Goal: Use online tool/utility: Utilize a website feature to perform a specific function

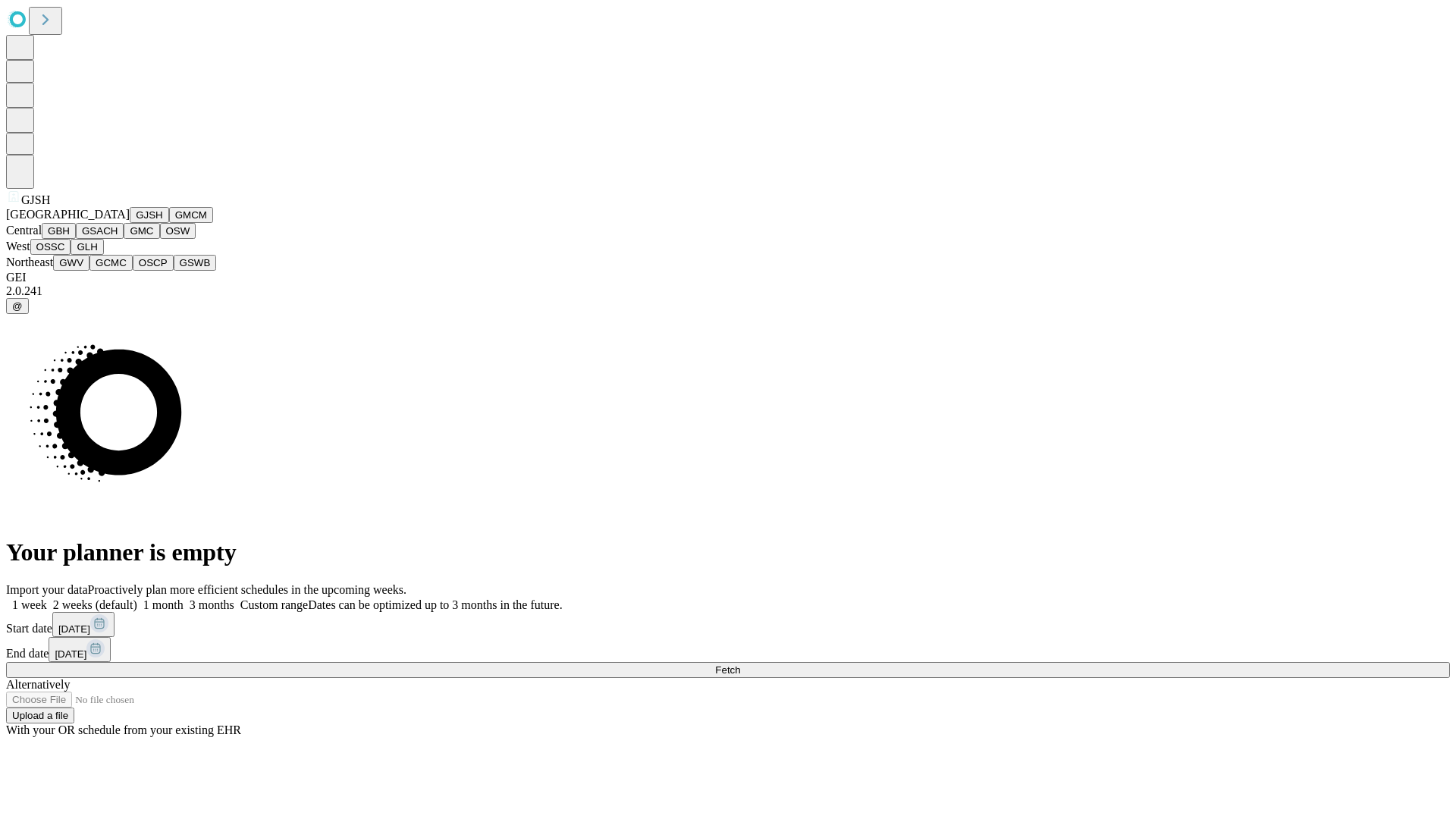
click at [129, 223] on button "GJSH" at bounding box center [149, 215] width 39 height 16
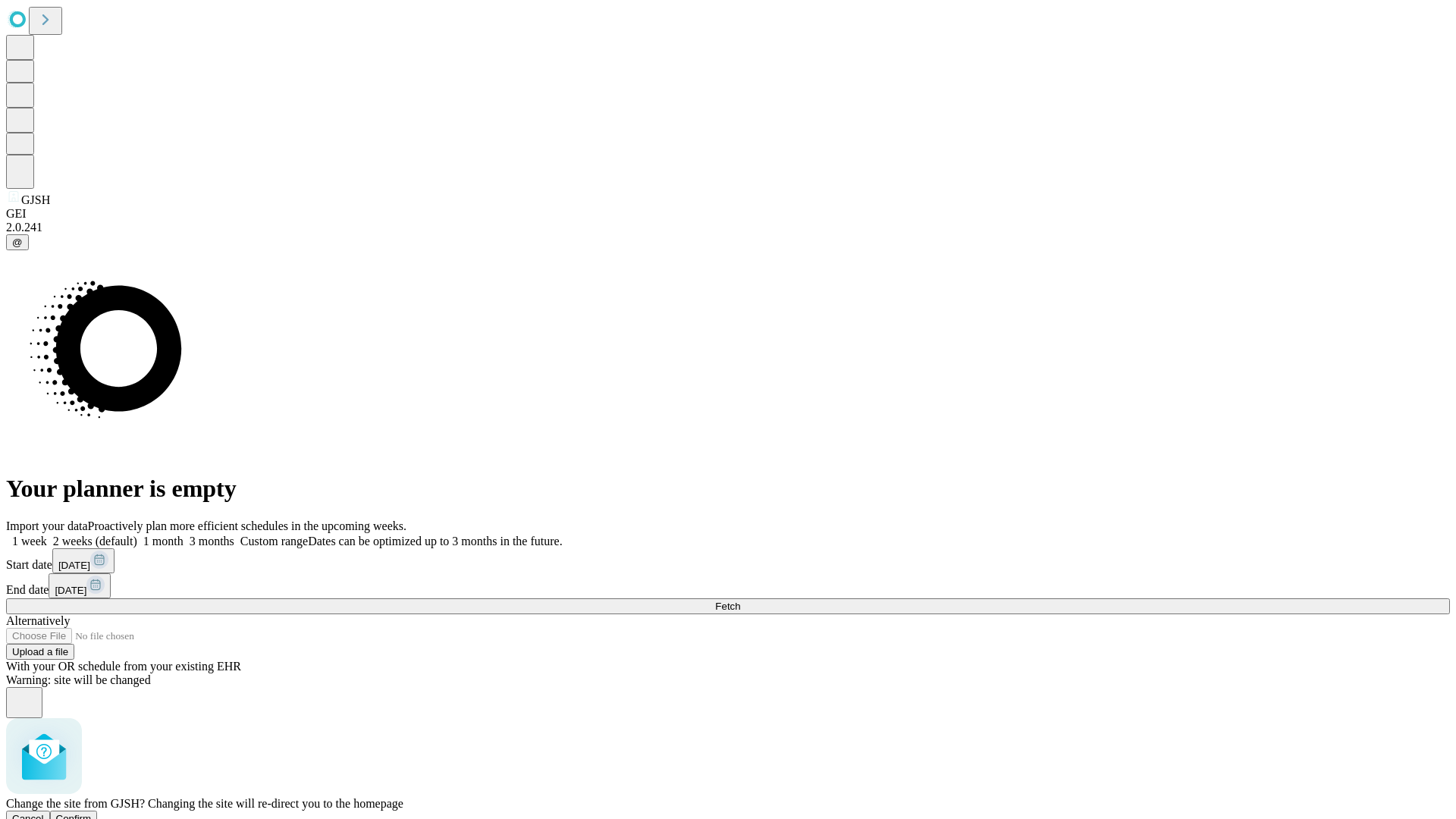
click at [92, 813] on span "Confirm" at bounding box center [73, 818] width 36 height 11
click at [138, 535] on label "2 weeks (default)" at bounding box center [92, 541] width 90 height 13
click at [740, 601] on span "Fetch" at bounding box center [727, 606] width 25 height 11
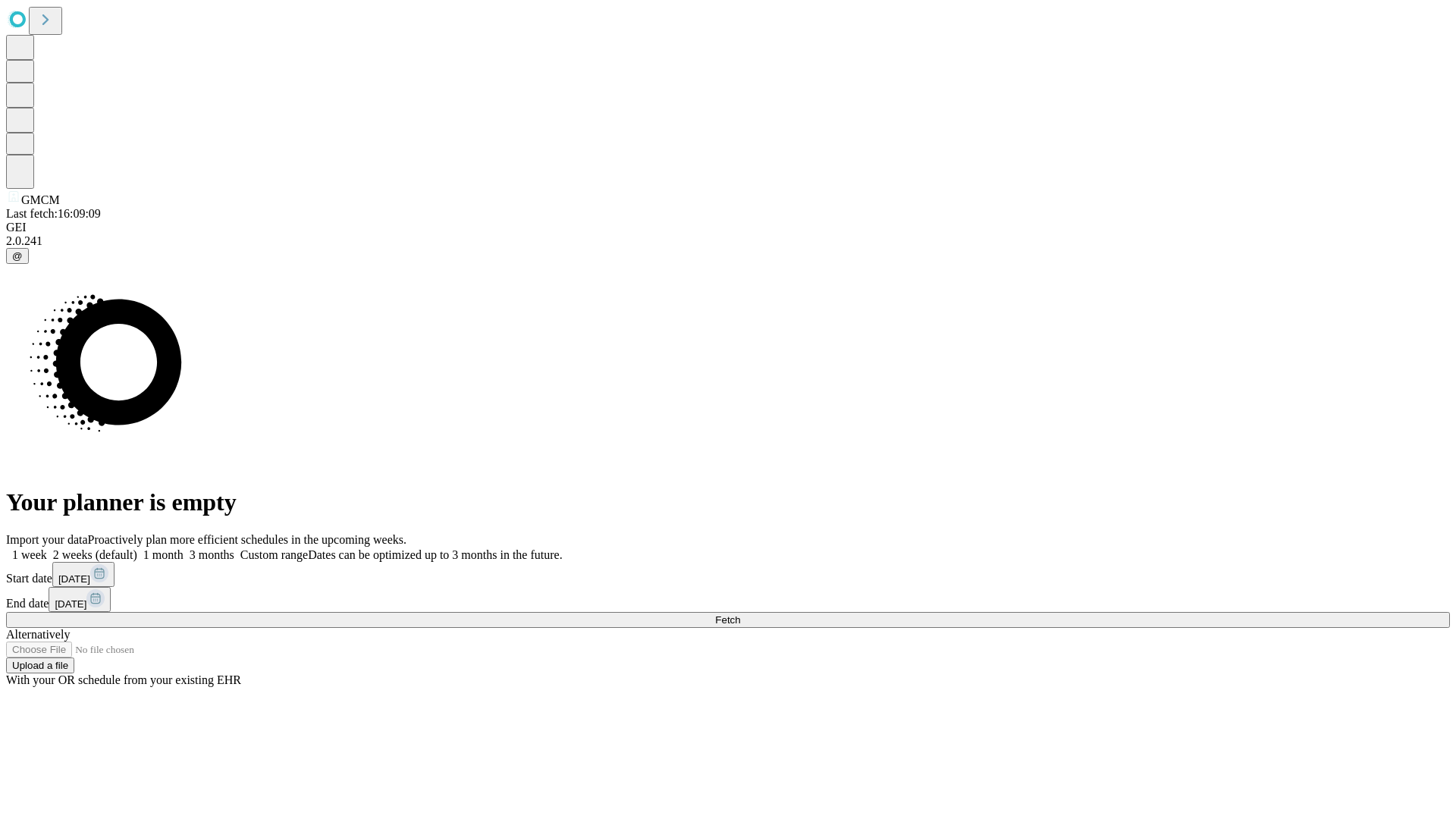
click at [138, 548] on label "2 weeks (default)" at bounding box center [92, 555] width 90 height 13
click at [740, 614] on span "Fetch" at bounding box center [727, 620] width 25 height 11
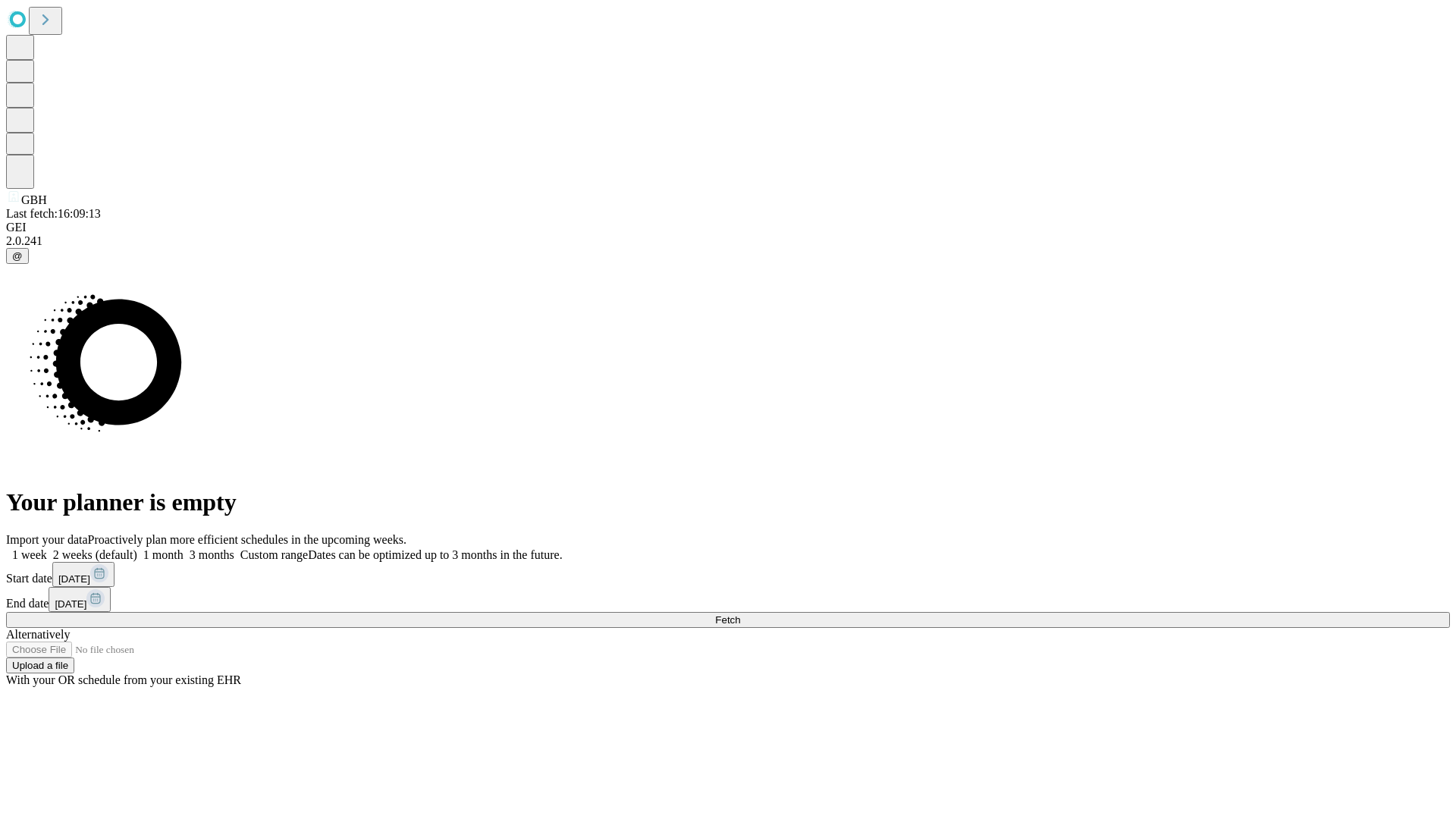
click at [138, 548] on label "2 weeks (default)" at bounding box center [92, 555] width 90 height 13
click at [740, 614] on span "Fetch" at bounding box center [727, 620] width 25 height 11
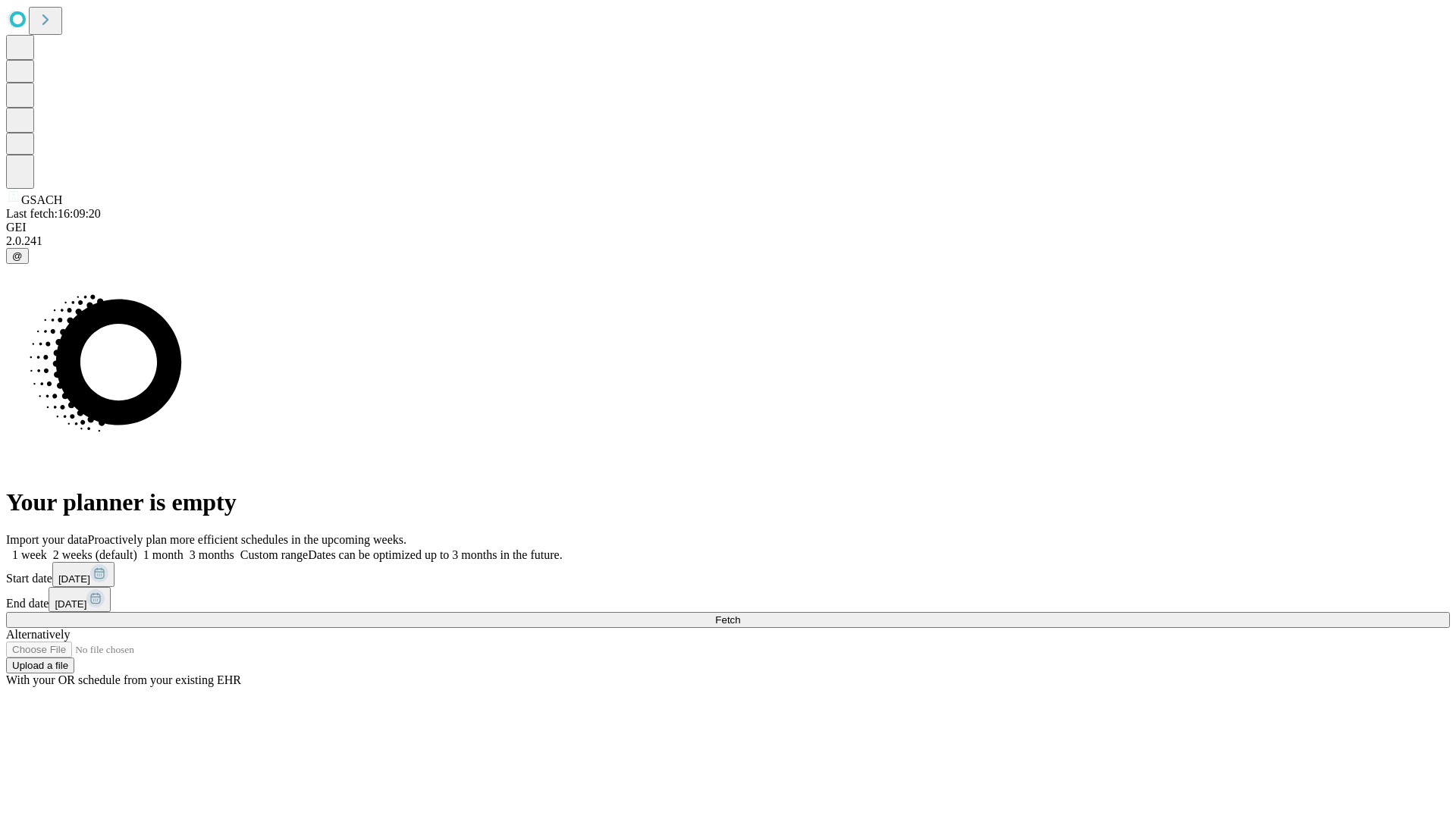
click at [138, 548] on label "2 weeks (default)" at bounding box center [92, 555] width 90 height 13
click at [740, 614] on span "Fetch" at bounding box center [727, 620] width 25 height 11
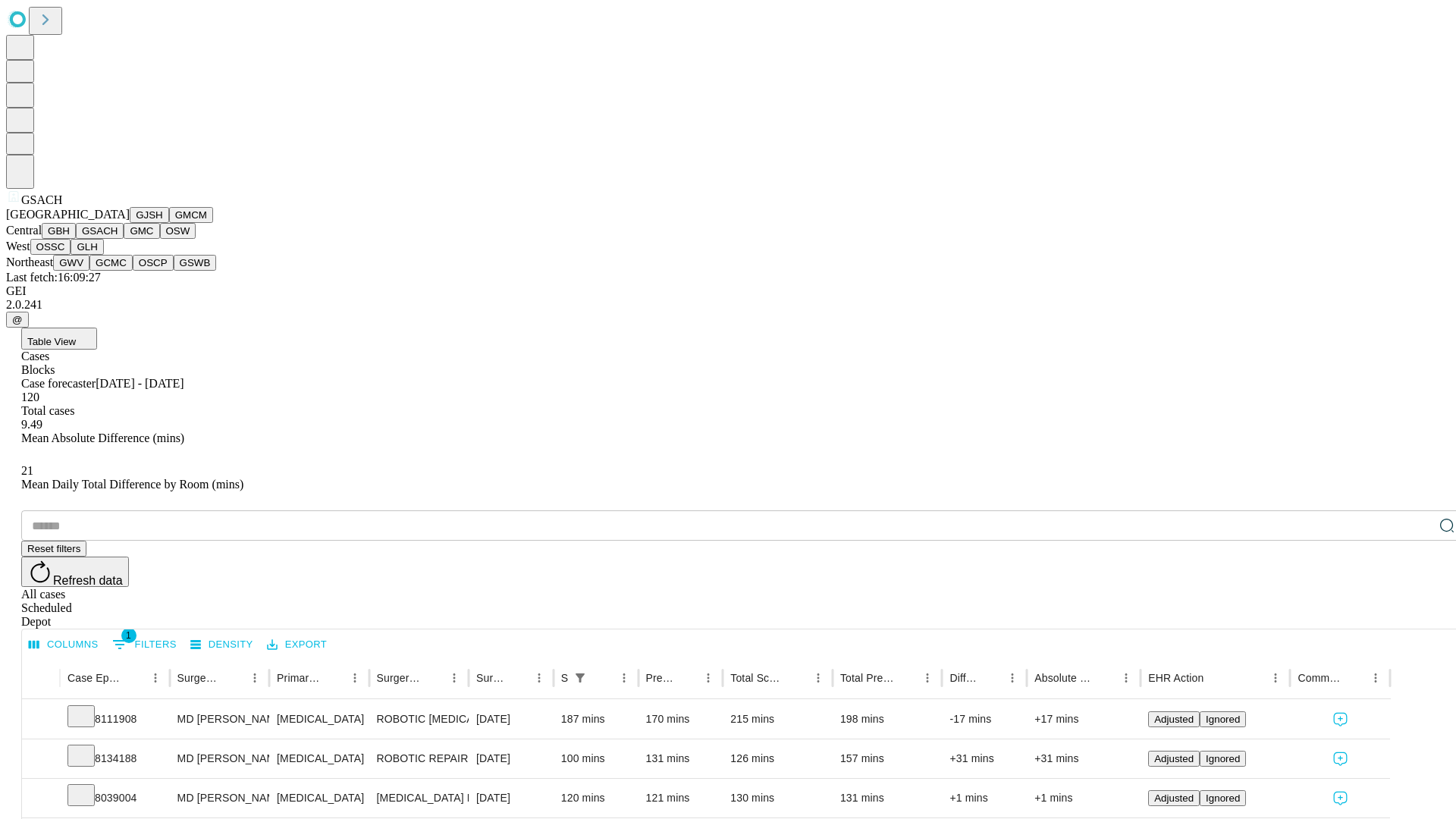
click at [124, 238] on button "GMC" at bounding box center [141, 230] width 36 height 16
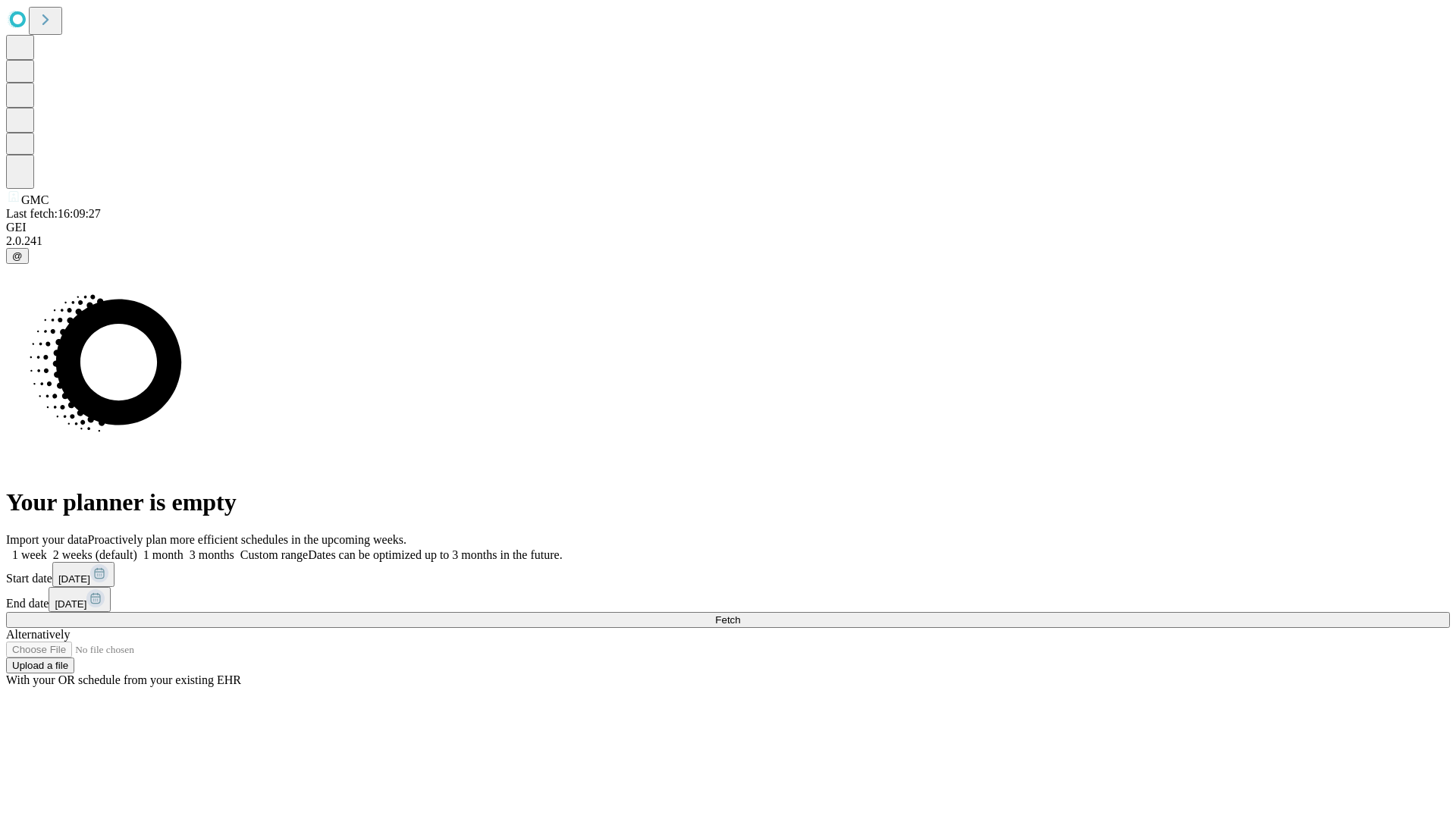
click at [138, 548] on label "2 weeks (default)" at bounding box center [92, 555] width 90 height 13
click at [740, 614] on span "Fetch" at bounding box center [727, 620] width 25 height 11
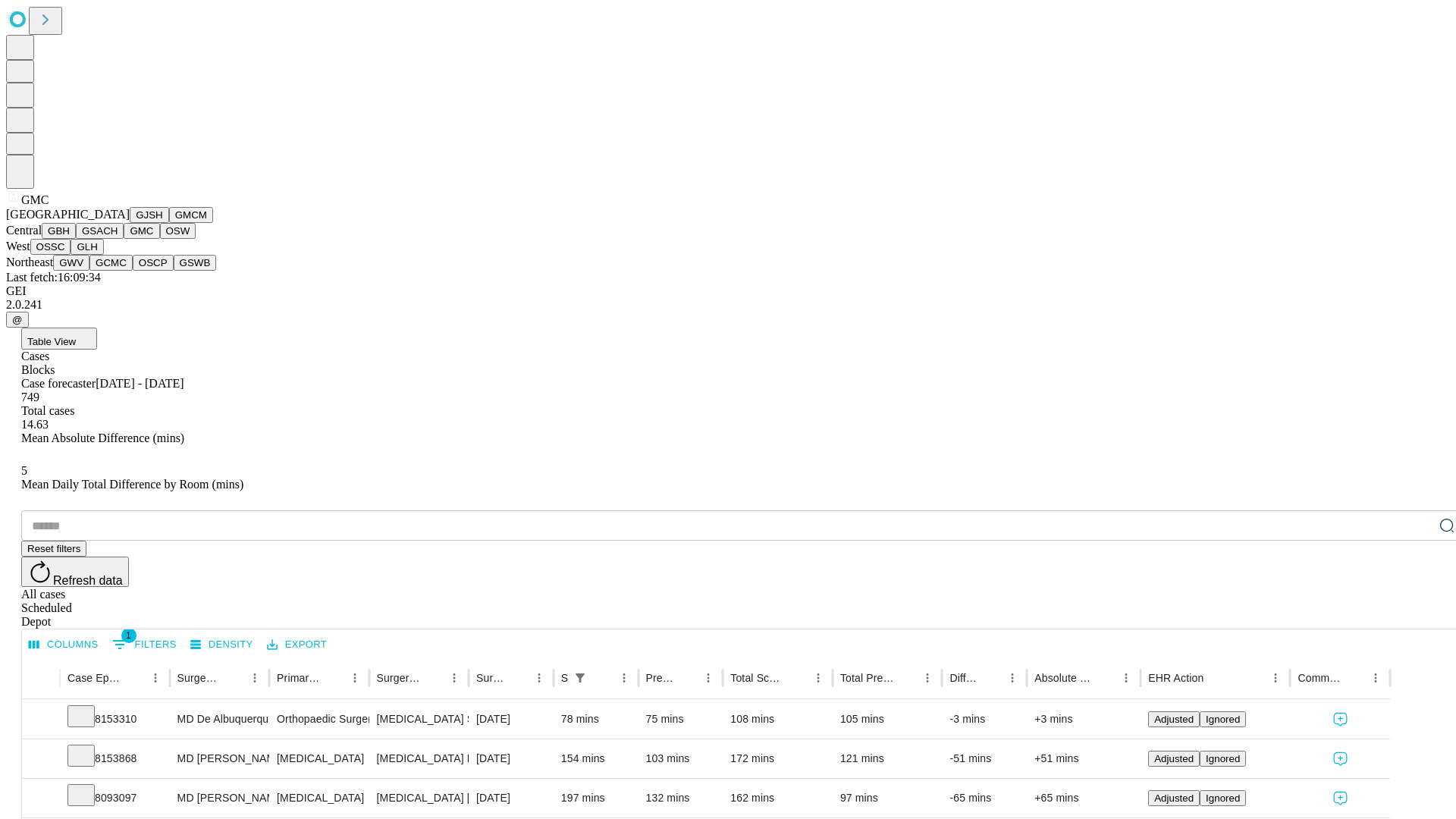
click at [160, 238] on button "OSW" at bounding box center [178, 230] width 37 height 16
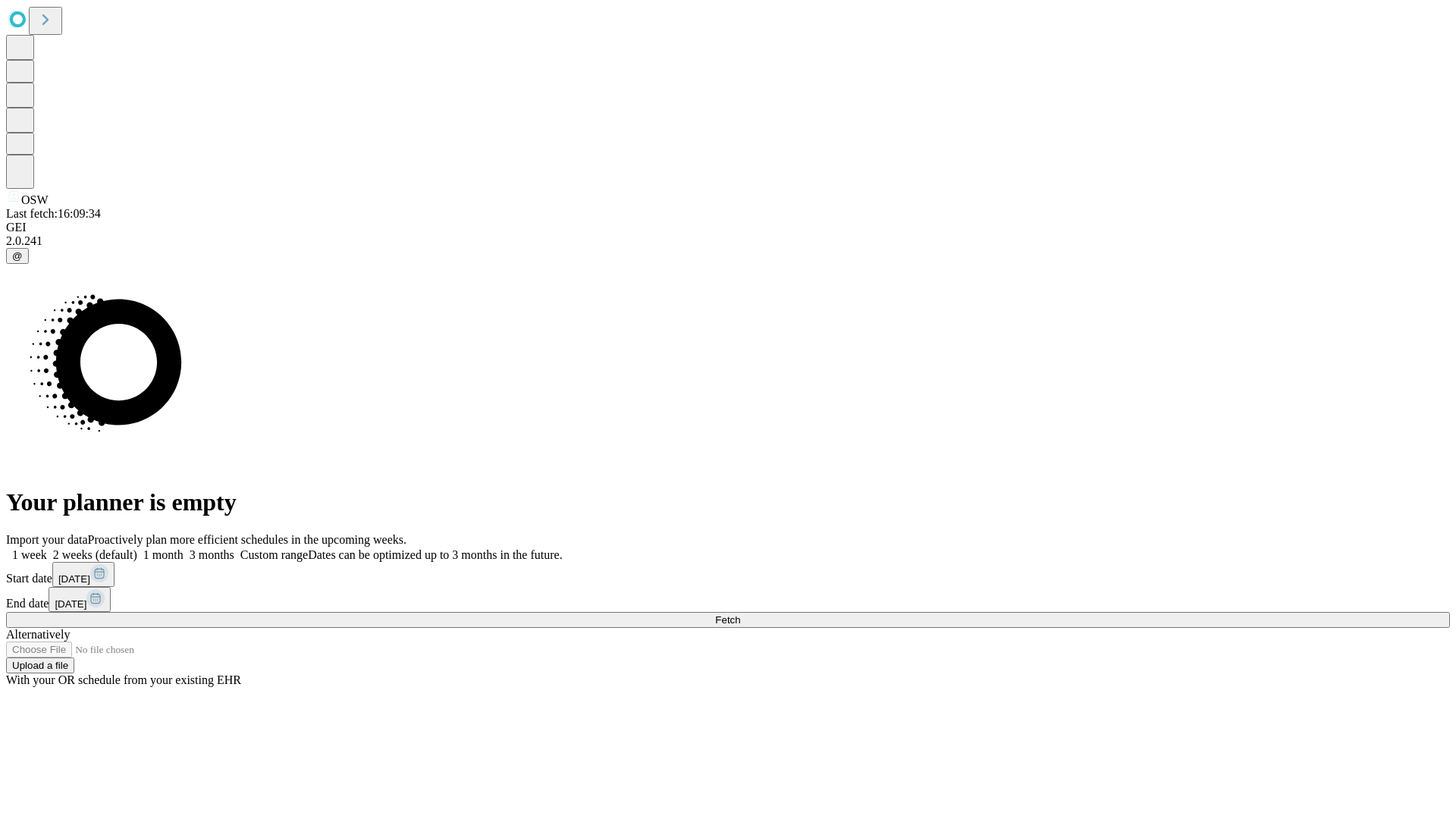
click at [138, 548] on label "2 weeks (default)" at bounding box center [92, 555] width 90 height 13
click at [740, 614] on span "Fetch" at bounding box center [727, 620] width 25 height 11
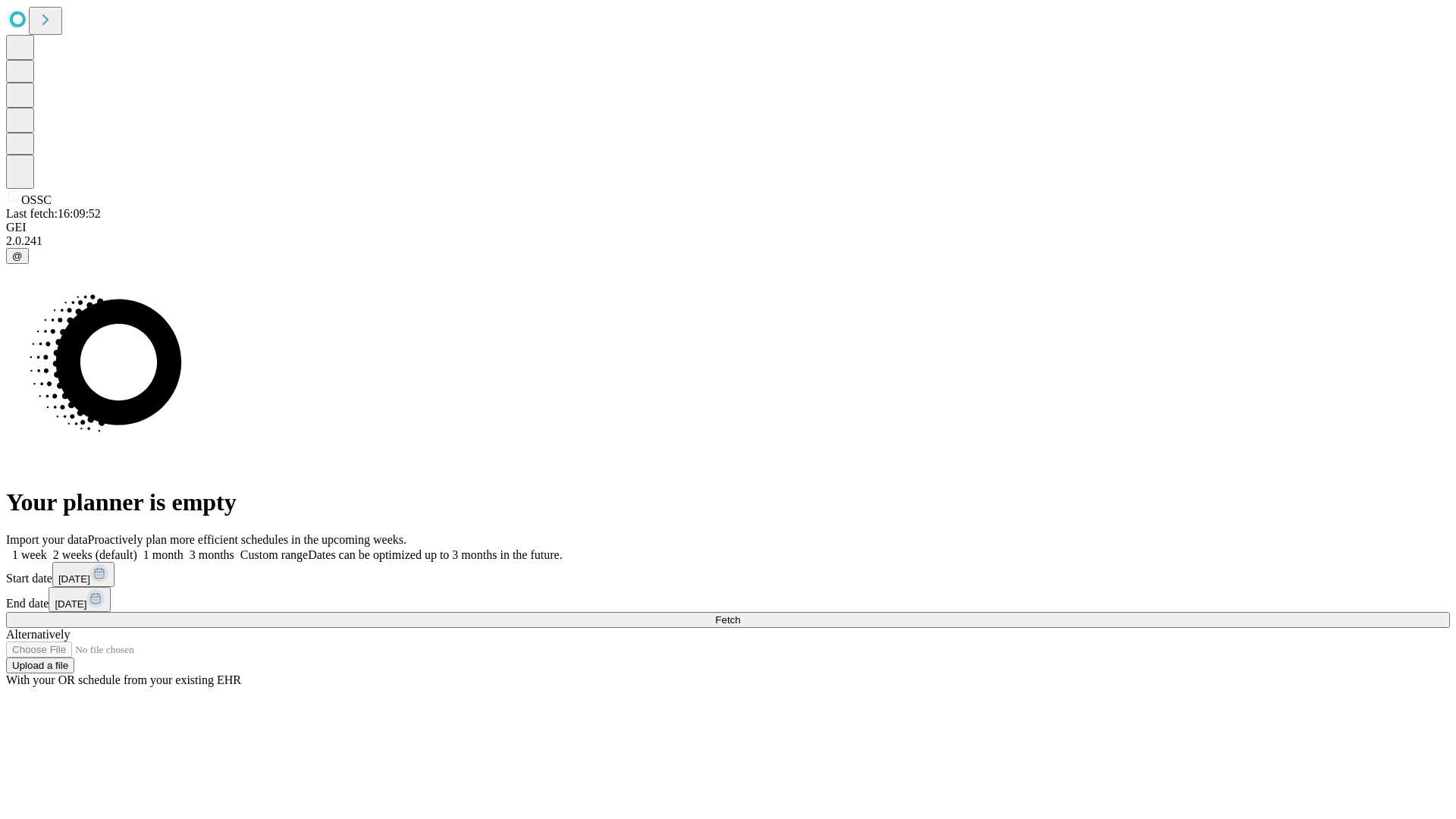
click at [138, 548] on label "2 weeks (default)" at bounding box center [92, 555] width 90 height 13
click at [740, 614] on span "Fetch" at bounding box center [727, 620] width 25 height 11
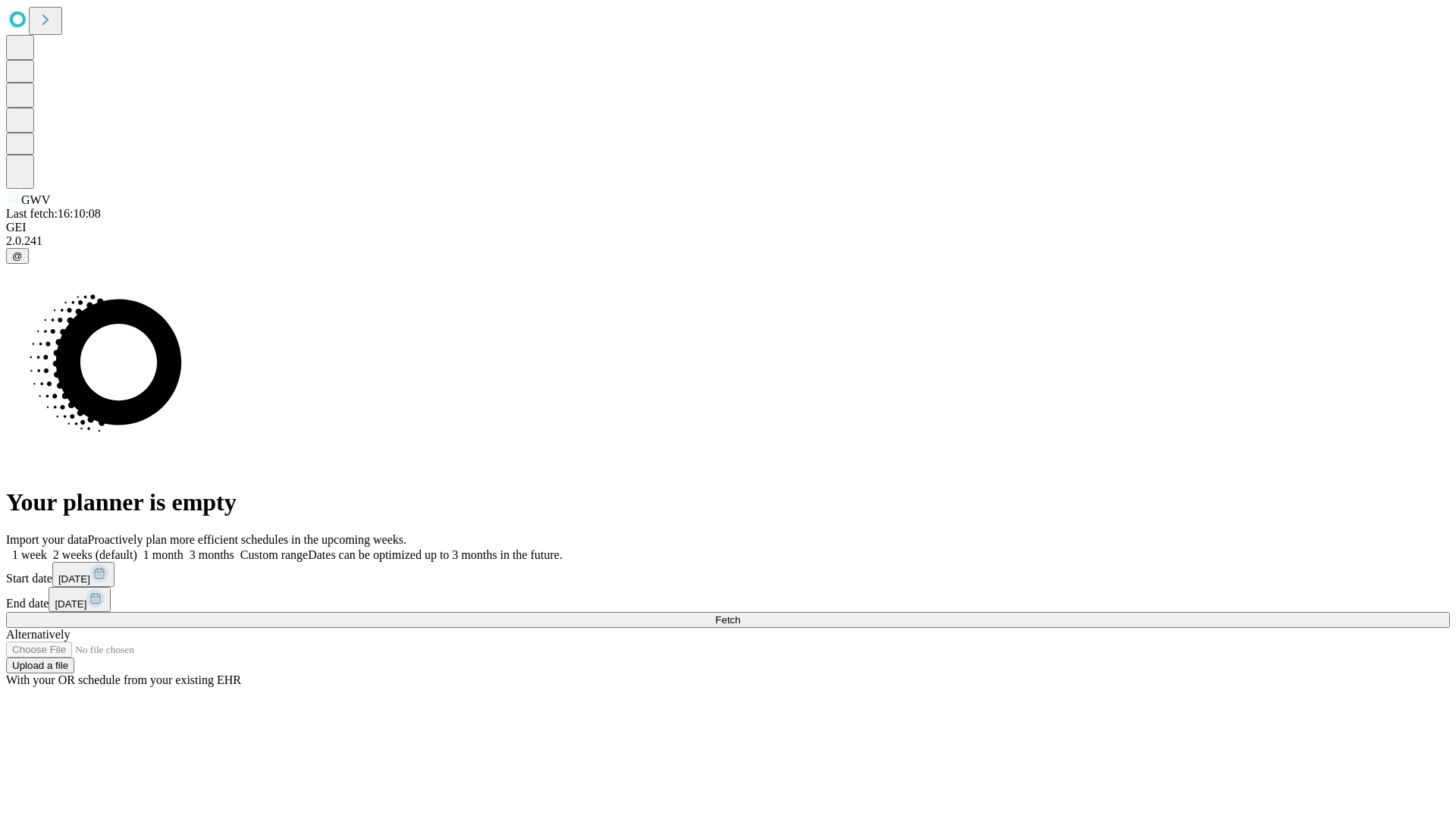
click at [138, 548] on label "2 weeks (default)" at bounding box center [92, 555] width 90 height 13
click at [740, 614] on span "Fetch" at bounding box center [727, 620] width 25 height 11
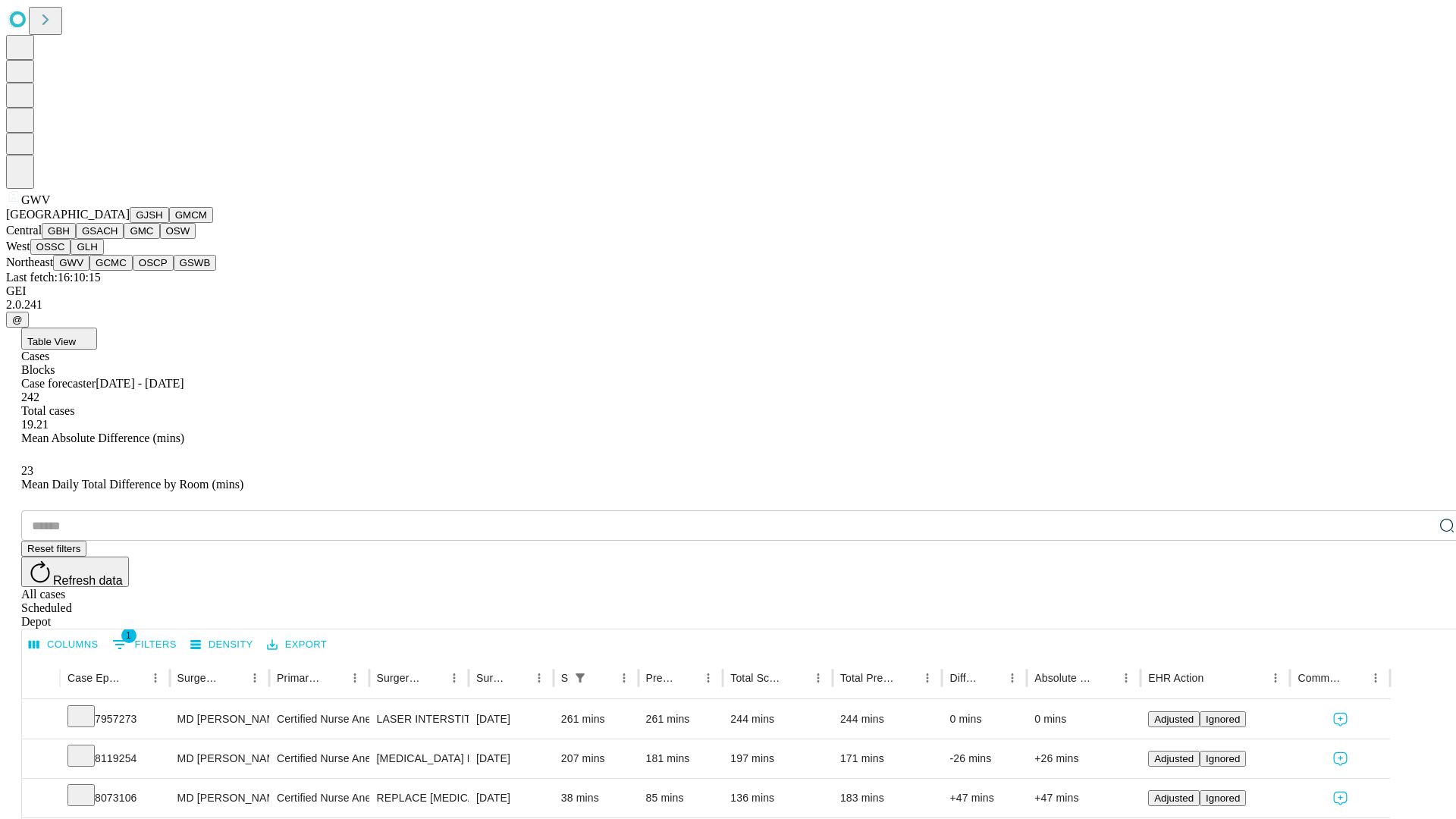
click at [117, 271] on button "GCMC" at bounding box center [111, 262] width 43 height 16
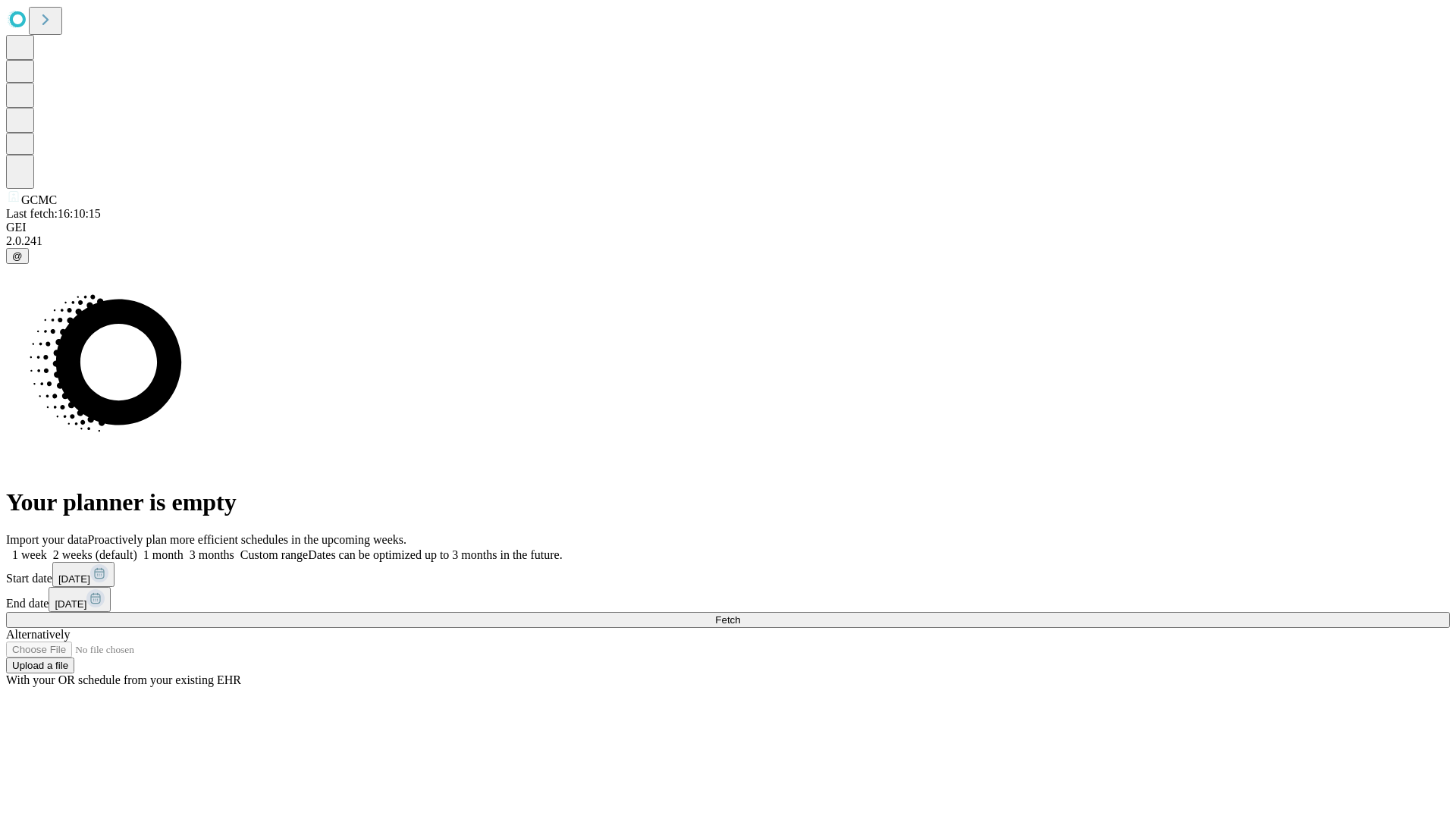
click at [740, 614] on span "Fetch" at bounding box center [727, 620] width 25 height 11
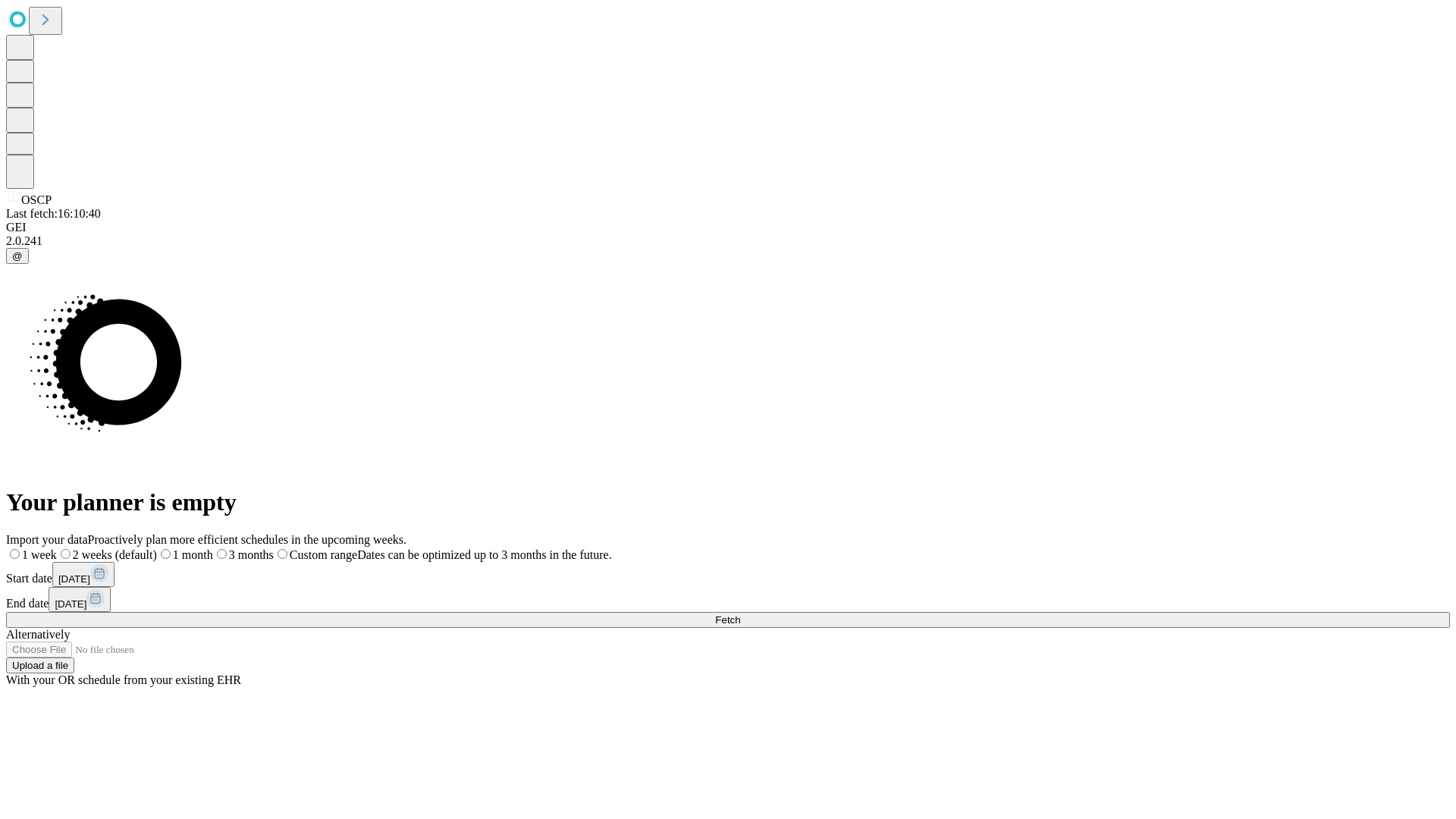
click at [157, 548] on label "2 weeks (default)" at bounding box center [106, 555] width 100 height 13
click at [740, 614] on span "Fetch" at bounding box center [727, 620] width 25 height 11
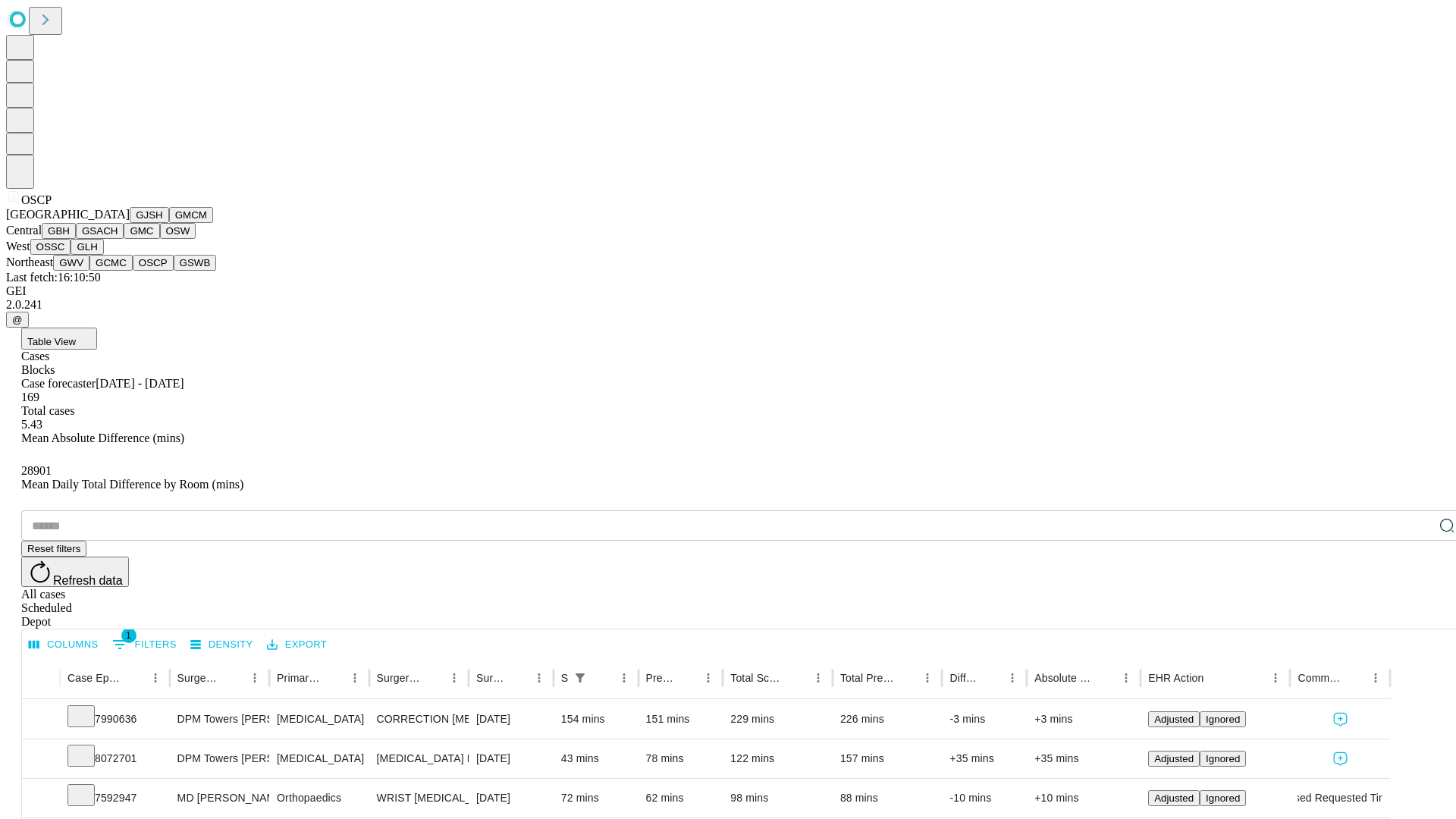
click at [173, 271] on button "GSWB" at bounding box center [194, 262] width 43 height 16
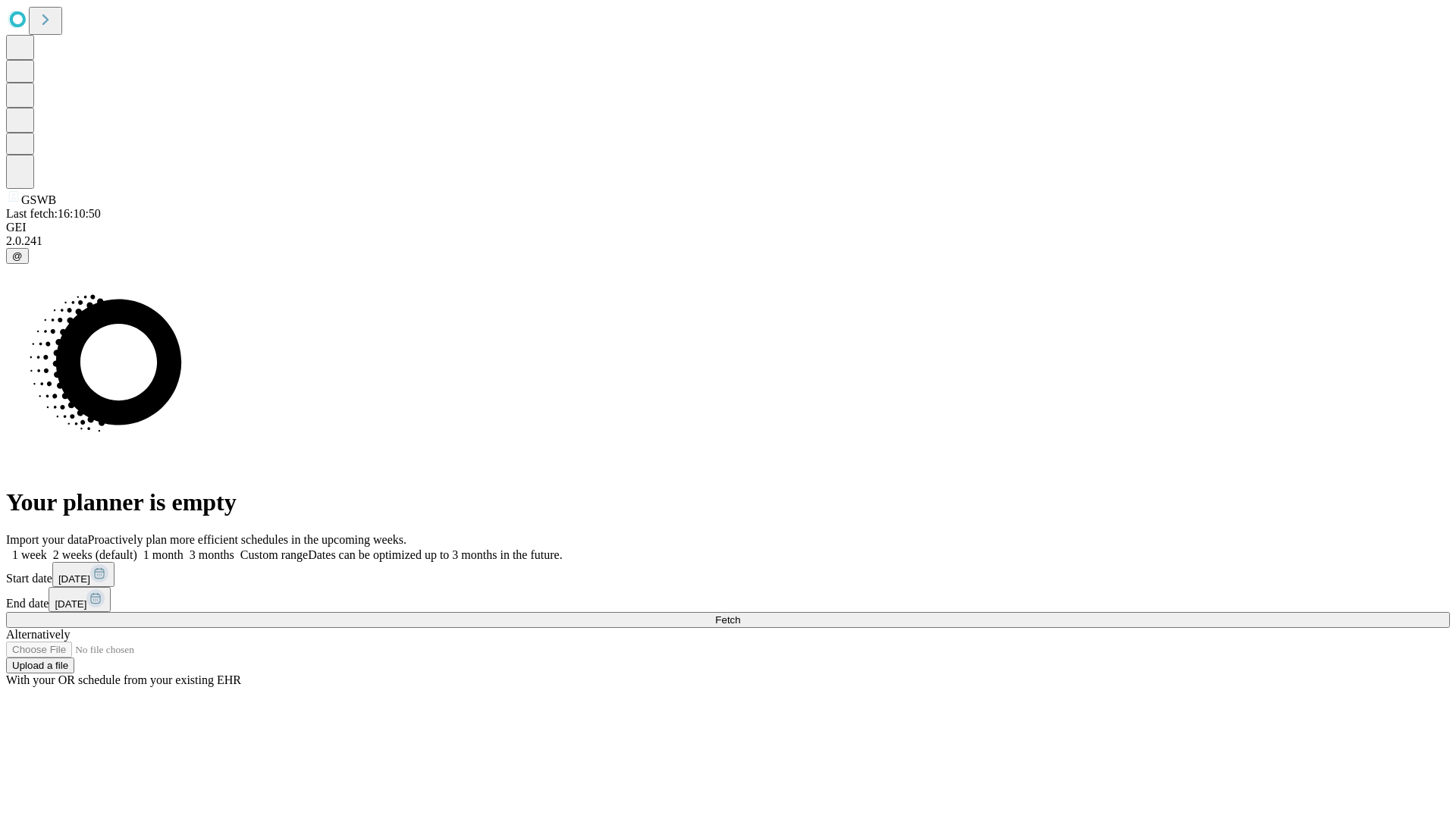
click at [138, 548] on label "2 weeks (default)" at bounding box center [92, 555] width 90 height 13
click at [740, 614] on span "Fetch" at bounding box center [727, 620] width 25 height 11
